Goal: Information Seeking & Learning: Learn about a topic

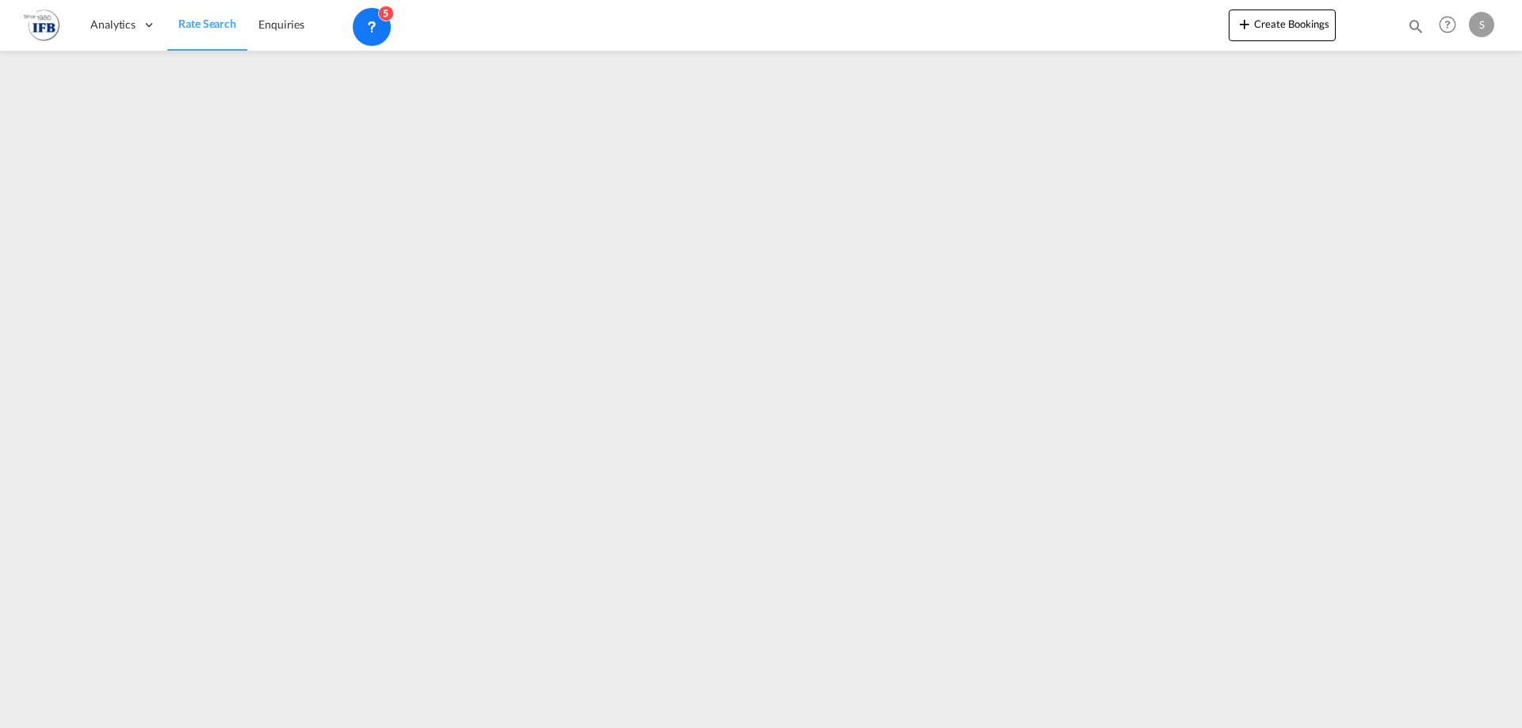
click at [520, 224] on iframe at bounding box center [761, 384] width 1522 height 666
